Goal: Task Accomplishment & Management: Use online tool/utility

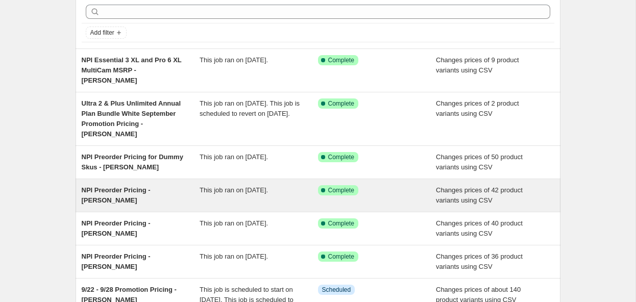
scroll to position [117, 0]
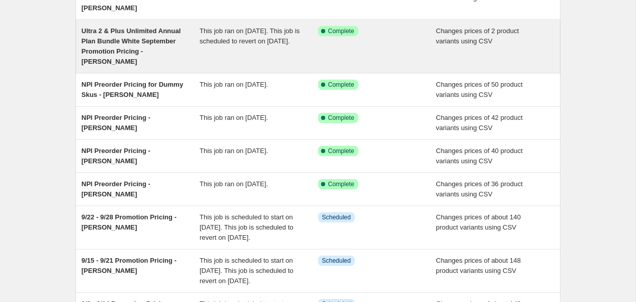
click at [140, 34] on span "Ultra 2 & Plus Unlimited Annual Plan Bundle White September Promotion Pricing -…" at bounding box center [131, 46] width 99 height 38
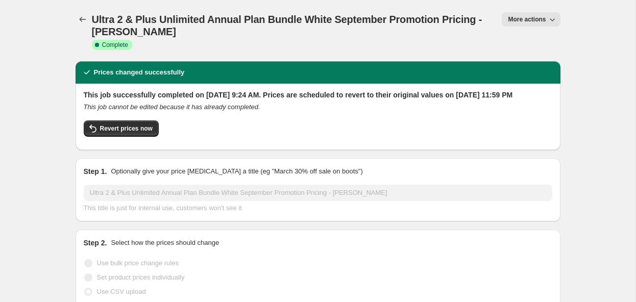
click at [545, 19] on span "More actions" at bounding box center [527, 19] width 38 height 8
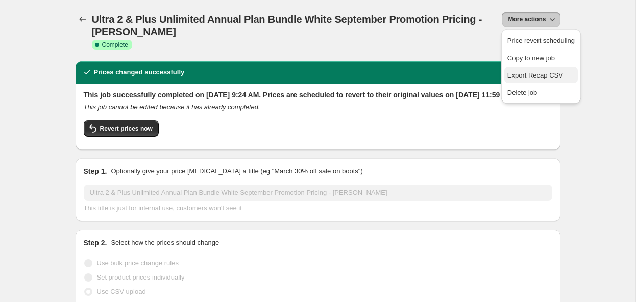
click at [571, 77] on span "Export Recap CSV" at bounding box center [540, 75] width 67 height 10
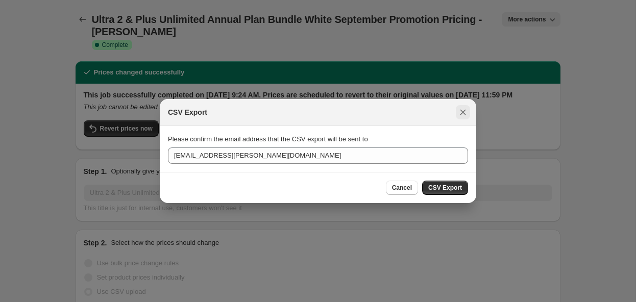
click at [459, 113] on icon "Close" at bounding box center [463, 112] width 10 height 10
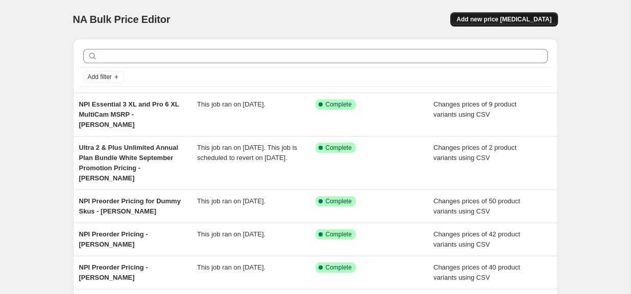
click at [507, 22] on span "Add new price [MEDICAL_DATA]" at bounding box center [503, 19] width 95 height 8
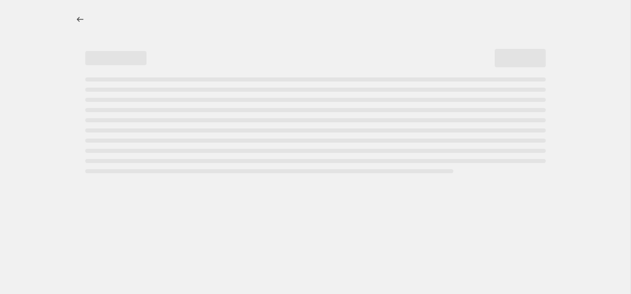
select select "percentage"
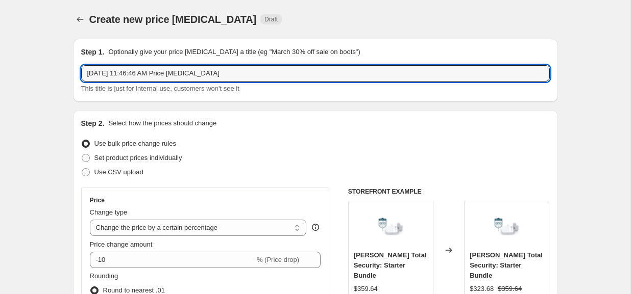
drag, startPoint x: 109, startPoint y: 70, endPoint x: 61, endPoint y: 68, distance: 48.0
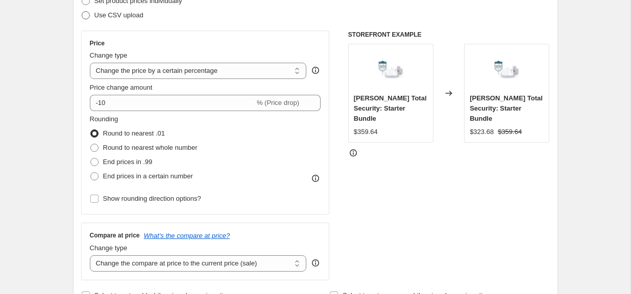
scroll to position [158, 0]
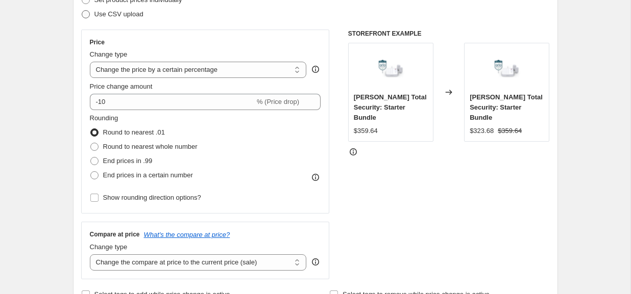
type input "Rechargeable Battery MSRP - Fisher"
click at [127, 15] on span "Use CSV upload" at bounding box center [118, 14] width 49 height 8
click at [82, 11] on input "Use CSV upload" at bounding box center [82, 10] width 1 height 1
radio input "true"
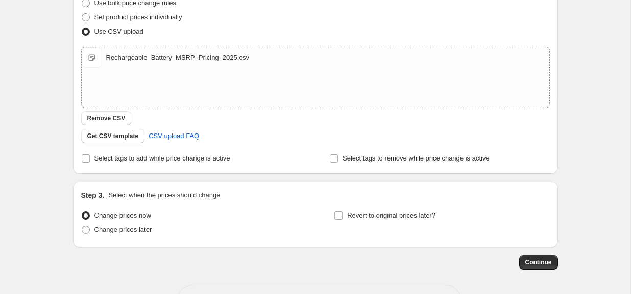
scroll to position [179, 0]
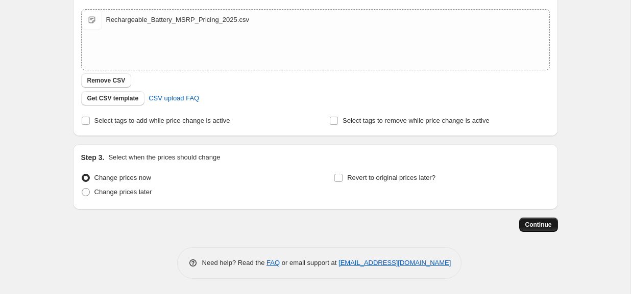
click at [537, 224] on span "Continue" at bounding box center [538, 225] width 27 height 8
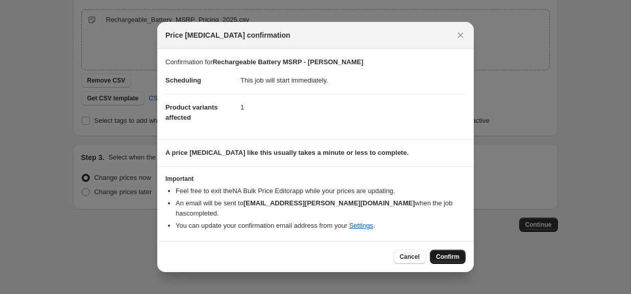
click at [441, 253] on span "Confirm" at bounding box center [447, 257] width 23 height 8
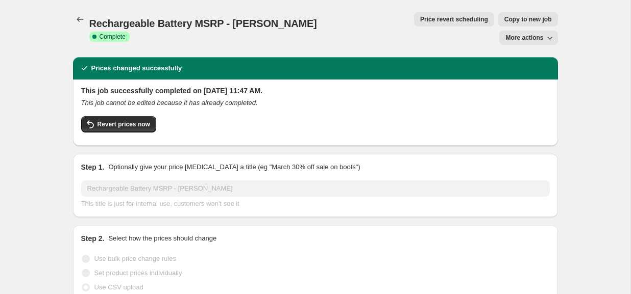
click at [549, 33] on icon "button" at bounding box center [549, 38] width 10 height 10
click at [546, 41] on span "Export Recap CSV" at bounding box center [533, 41] width 56 height 8
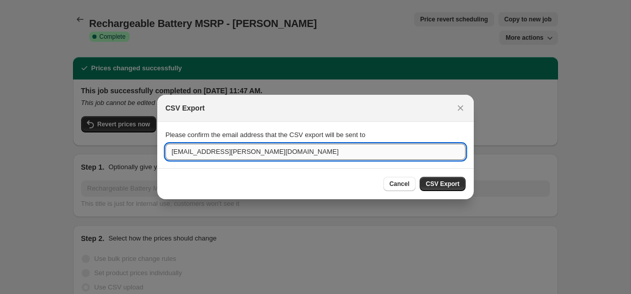
click at [236, 152] on input "[EMAIL_ADDRESS][PERSON_NAME][DOMAIN_NAME]" at bounding box center [315, 152] width 300 height 16
drag, startPoint x: 232, startPoint y: 153, endPoint x: 189, endPoint y: 153, distance: 43.4
paste input "cmillar"
type input "cmillar@arlo.com"
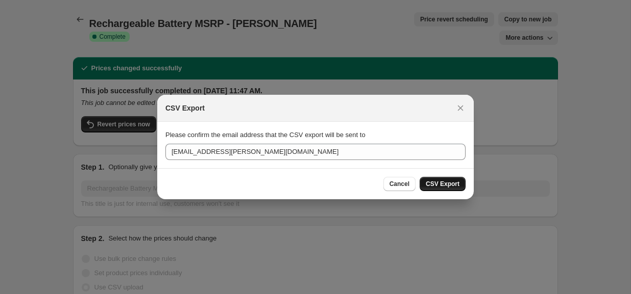
click at [442, 183] on span "CSV Export" at bounding box center [443, 184] width 34 height 8
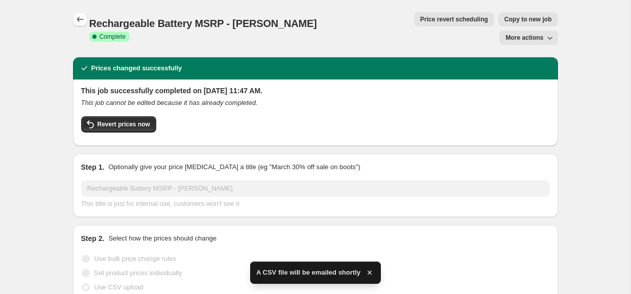
click at [76, 23] on icon "Price change jobs" at bounding box center [80, 19] width 10 height 10
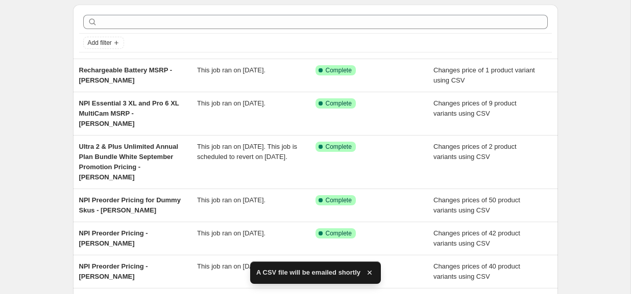
scroll to position [36, 0]
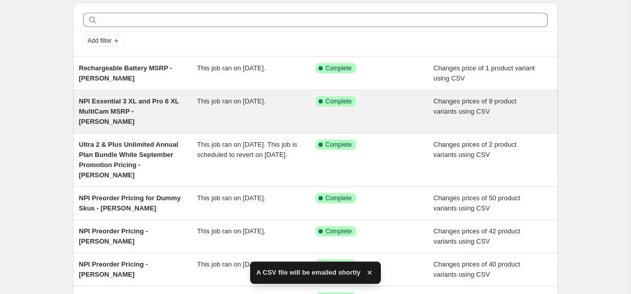
click at [152, 105] on span "NPI Essential 3 XL and Pro 6 XL MultiCam MSRP - [PERSON_NAME]" at bounding box center [129, 111] width 100 height 28
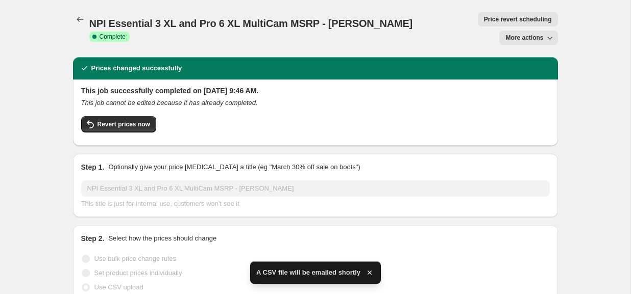
click at [520, 31] on button "More actions" at bounding box center [528, 38] width 58 height 14
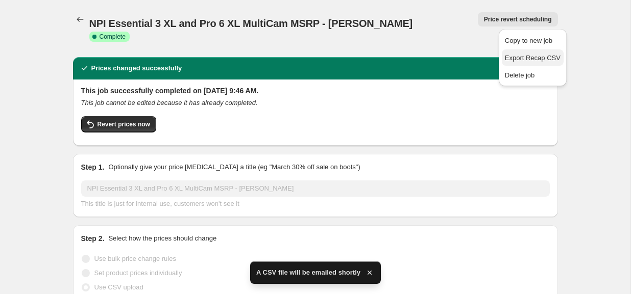
click at [525, 58] on span "Export Recap CSV" at bounding box center [533, 58] width 56 height 8
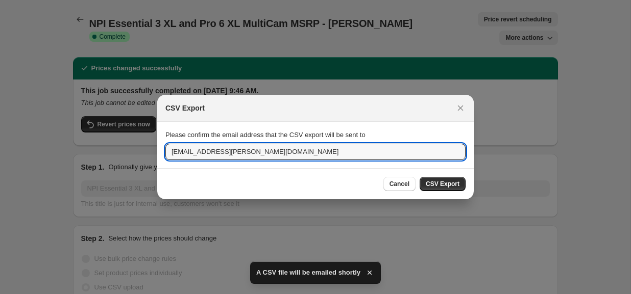
drag, startPoint x: 244, startPoint y: 145, endPoint x: 115, endPoint y: 146, distance: 129.1
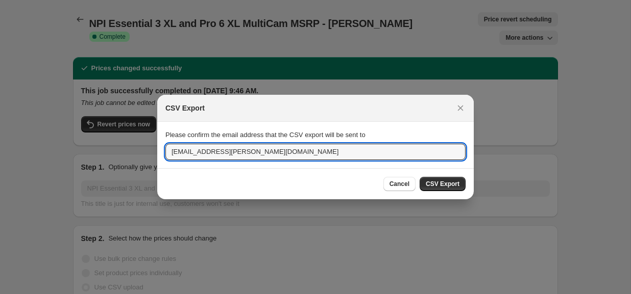
drag, startPoint x: 227, startPoint y: 151, endPoint x: 114, endPoint y: 150, distance: 112.8
paste input "cmillar"
type input "cmillar@arlo.com"
click at [440, 186] on span "CSV Export" at bounding box center [443, 184] width 34 height 8
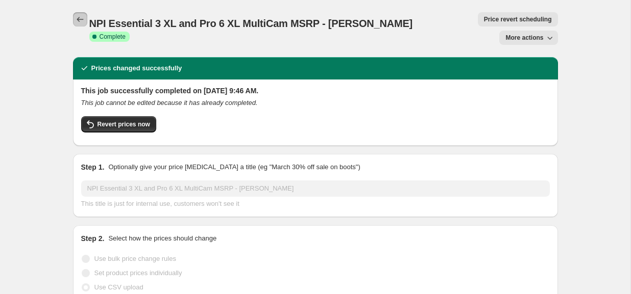
click at [77, 19] on icon "Price change jobs" at bounding box center [80, 19] width 10 height 10
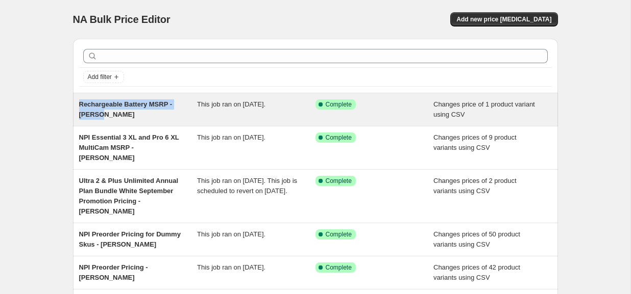
drag, startPoint x: 102, startPoint y: 114, endPoint x: 78, endPoint y: 107, distance: 25.4
click at [78, 107] on div "Rechargeable Battery MSRP - Fisher This job ran on September 5, 2025. Success C…" at bounding box center [315, 109] width 485 height 33
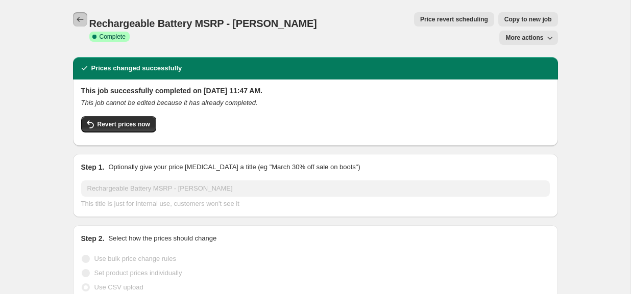
click at [76, 18] on icon "Price change jobs" at bounding box center [80, 19] width 10 height 10
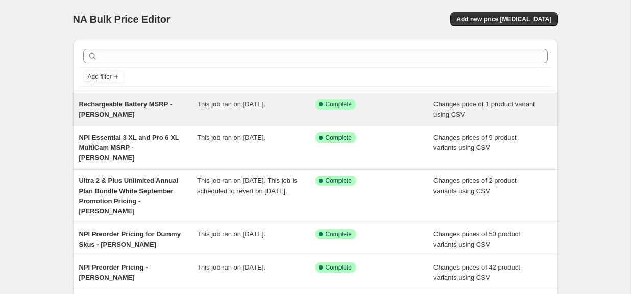
click at [127, 102] on span "Rechargeable Battery MSRP - Fisher" at bounding box center [125, 110] width 93 height 18
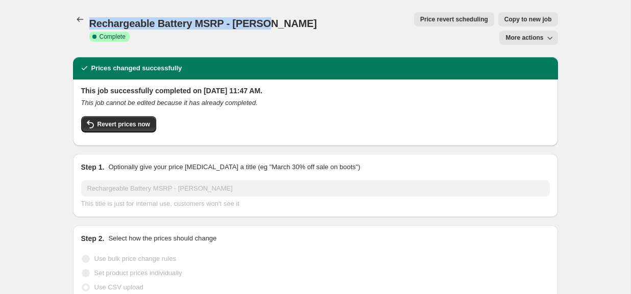
drag, startPoint x: 259, startPoint y: 20, endPoint x: 89, endPoint y: 17, distance: 170.5
click at [89, 17] on div "Rechargeable Battery MSRP - Fisher Success Complete Complete" at bounding box center [220, 28] width 262 height 24
copy span "Rechargeable Battery MSRP - Fisher"
click at [83, 16] on icon "Price change jobs" at bounding box center [80, 19] width 10 height 10
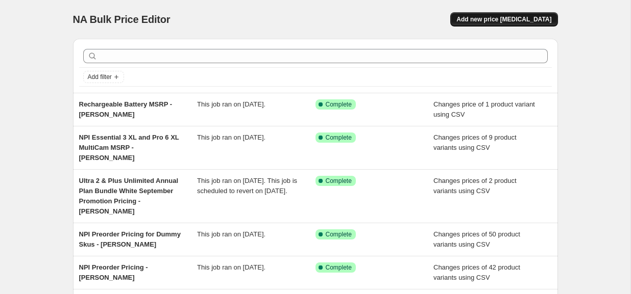
click at [504, 20] on span "Add new price [MEDICAL_DATA]" at bounding box center [503, 19] width 95 height 8
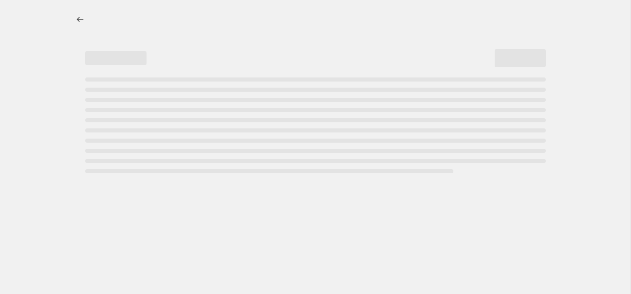
select select "percentage"
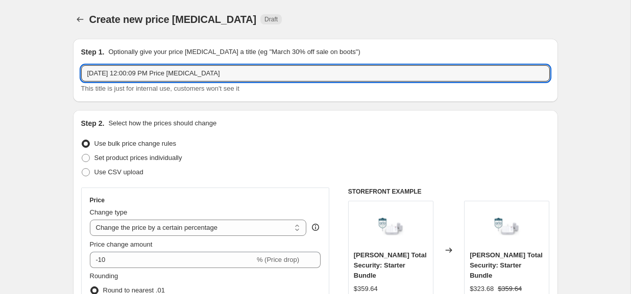
drag, startPoint x: 181, startPoint y: 71, endPoint x: 51, endPoint y: 62, distance: 130.9
paste input "Rechargeable Battery MSRP - Fisher"
type input "Rechargeable Battery MSRP - Fisher"
drag, startPoint x: 129, startPoint y: 171, endPoint x: 197, endPoint y: 154, distance: 70.7
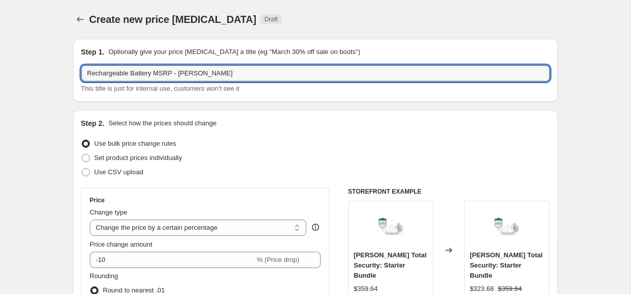
click at [129, 171] on span "Use CSV upload" at bounding box center [118, 172] width 49 height 8
click at [82, 169] on input "Use CSV upload" at bounding box center [82, 168] width 1 height 1
radio input "true"
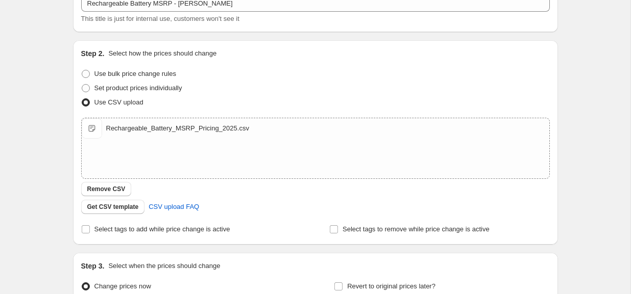
scroll to position [179, 0]
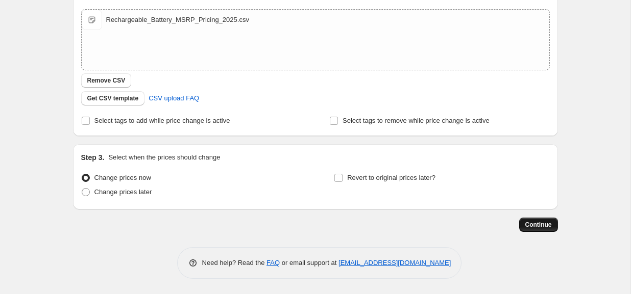
click at [541, 223] on span "Continue" at bounding box center [538, 225] width 27 height 8
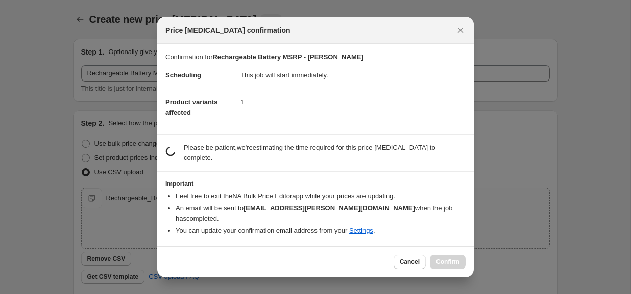
scroll to position [0, 0]
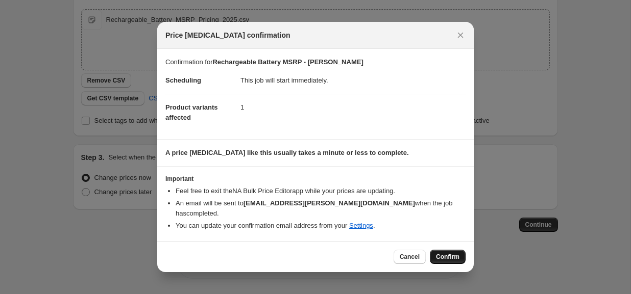
click at [452, 253] on span "Confirm" at bounding box center [447, 257] width 23 height 8
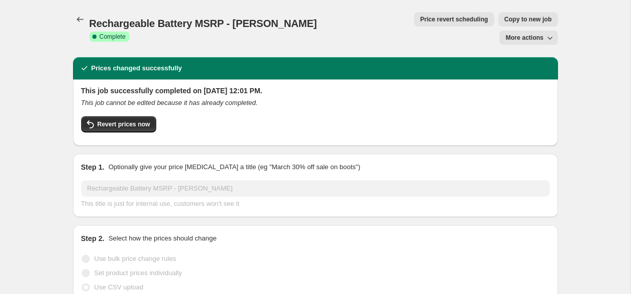
click at [530, 34] on span "More actions" at bounding box center [524, 38] width 38 height 8
click at [541, 37] on span "Export Recap CSV" at bounding box center [533, 41] width 56 height 8
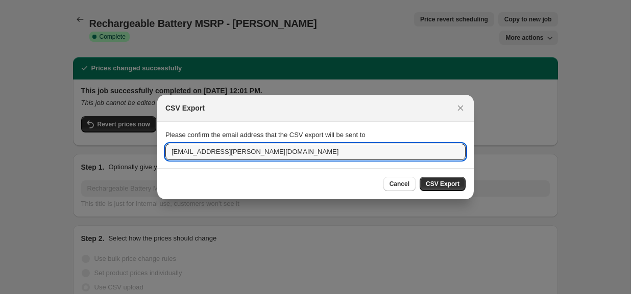
drag, startPoint x: 204, startPoint y: 152, endPoint x: 136, endPoint y: 148, distance: 68.0
drag, startPoint x: 202, startPoint y: 154, endPoint x: 111, endPoint y: 148, distance: 91.0
paste input "millar"
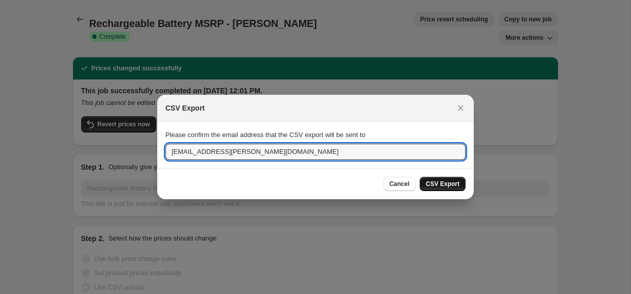
type input "cmillar@arlo.com"
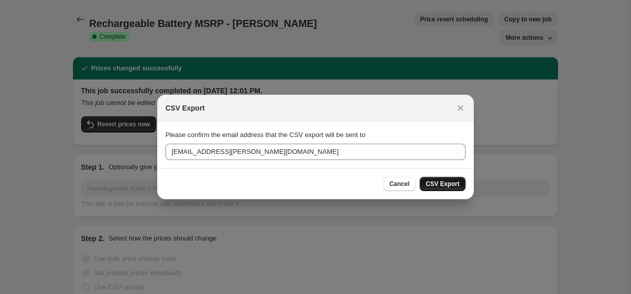
click at [451, 182] on span "CSV Export" at bounding box center [443, 184] width 34 height 8
